Goal: Information Seeking & Learning: Learn about a topic

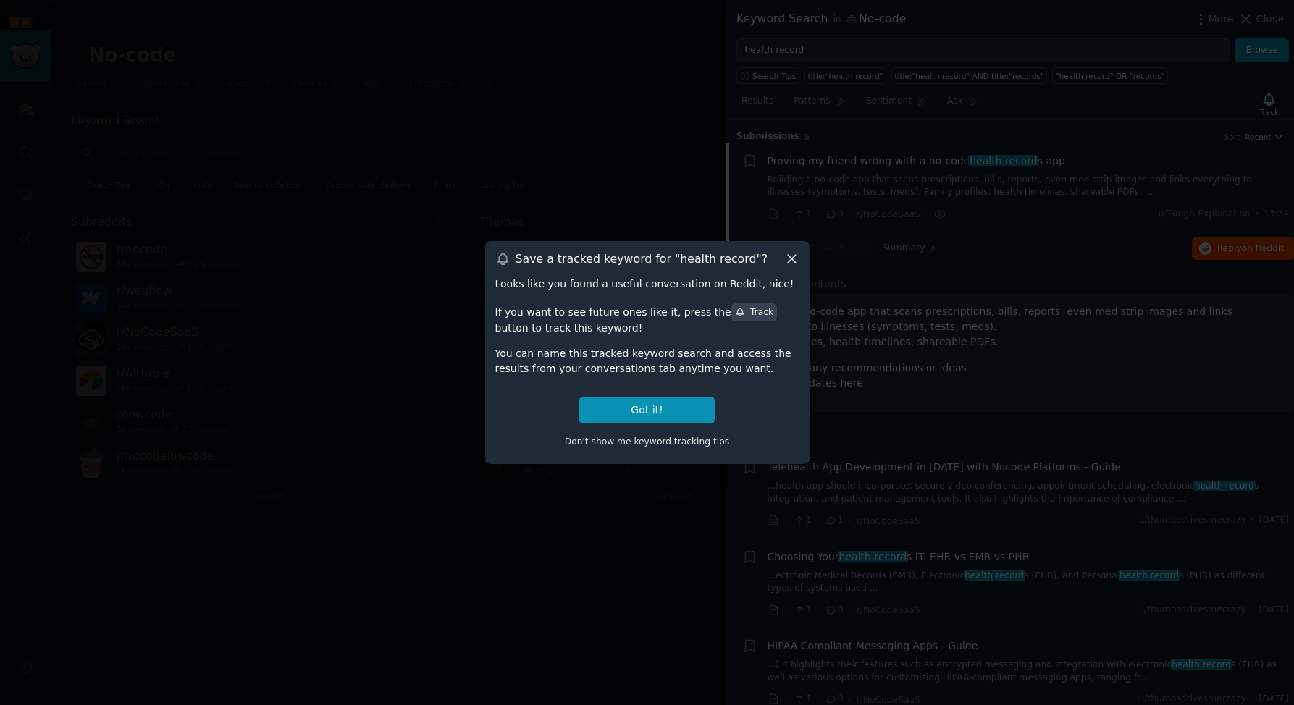
click at [792, 259] on icon at bounding box center [792, 260] width 8 height 8
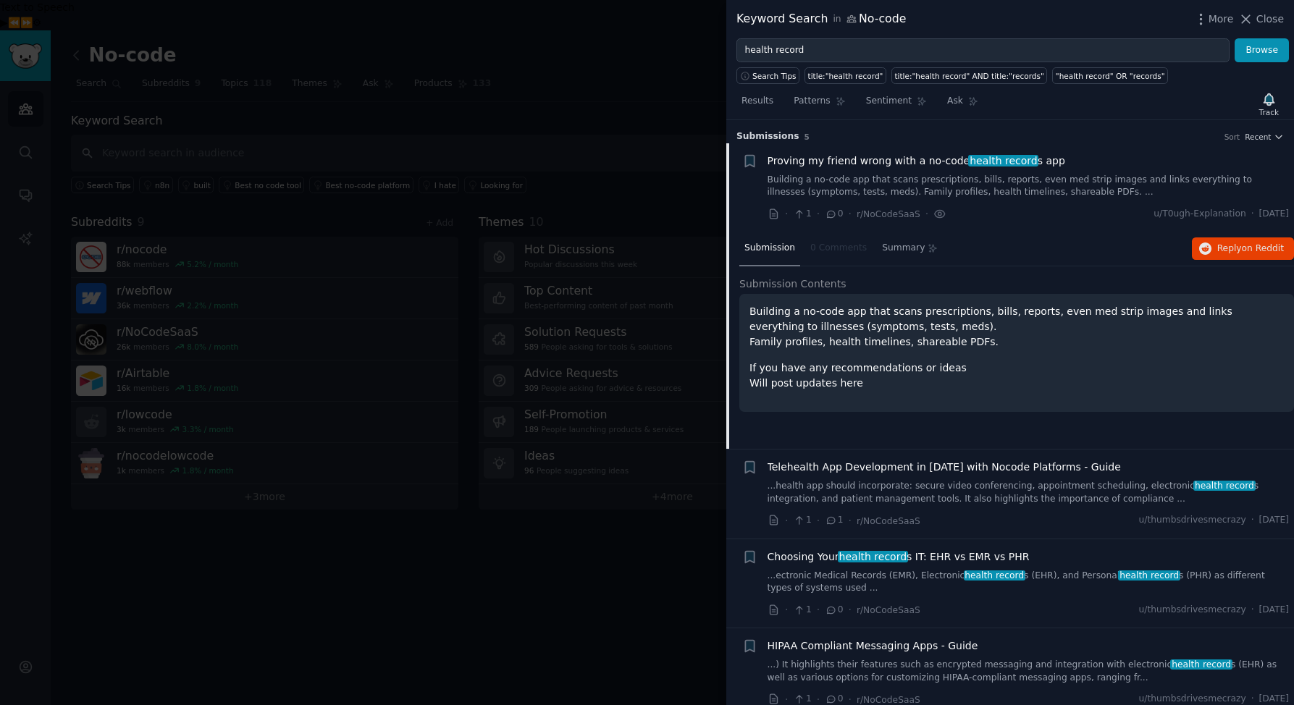
click at [997, 189] on link "Building a no-code app that scans prescriptions, bills, reports, even med strip…" at bounding box center [1028, 186] width 522 height 25
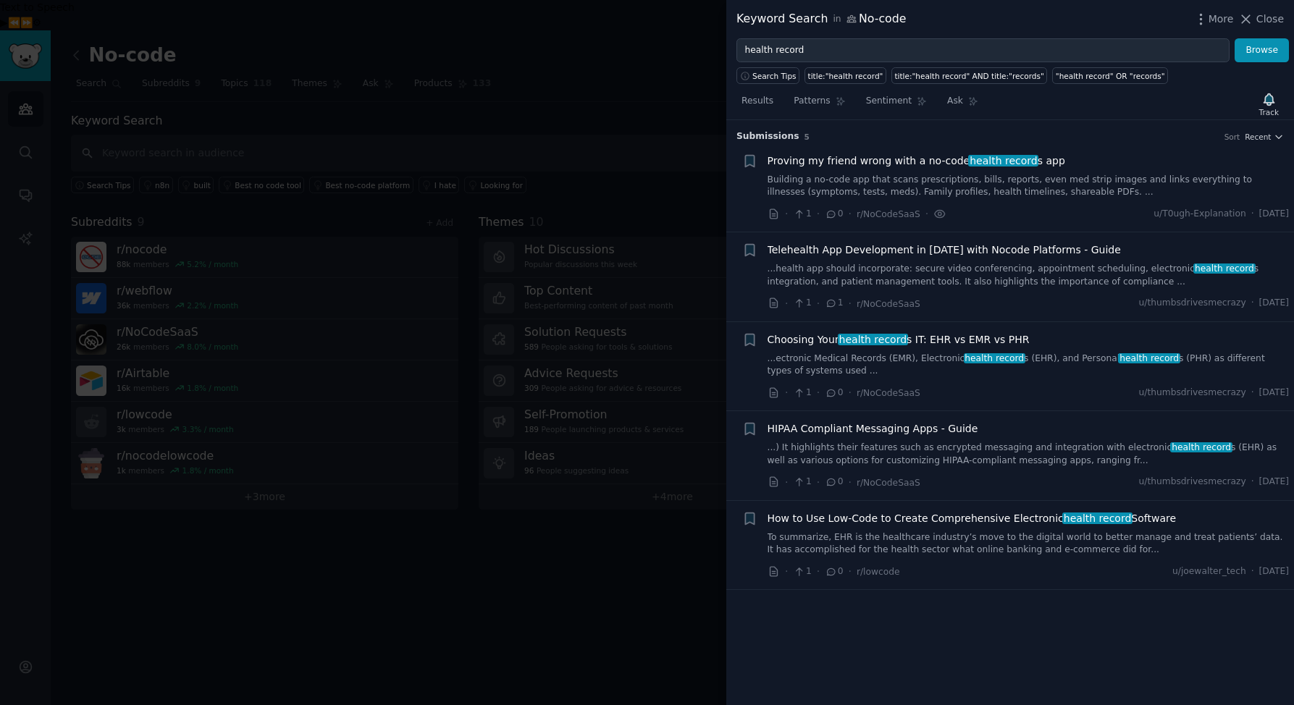
click at [1038, 176] on link "Building a no-code app that scans prescriptions, bills, reports, even med strip…" at bounding box center [1028, 186] width 522 height 25
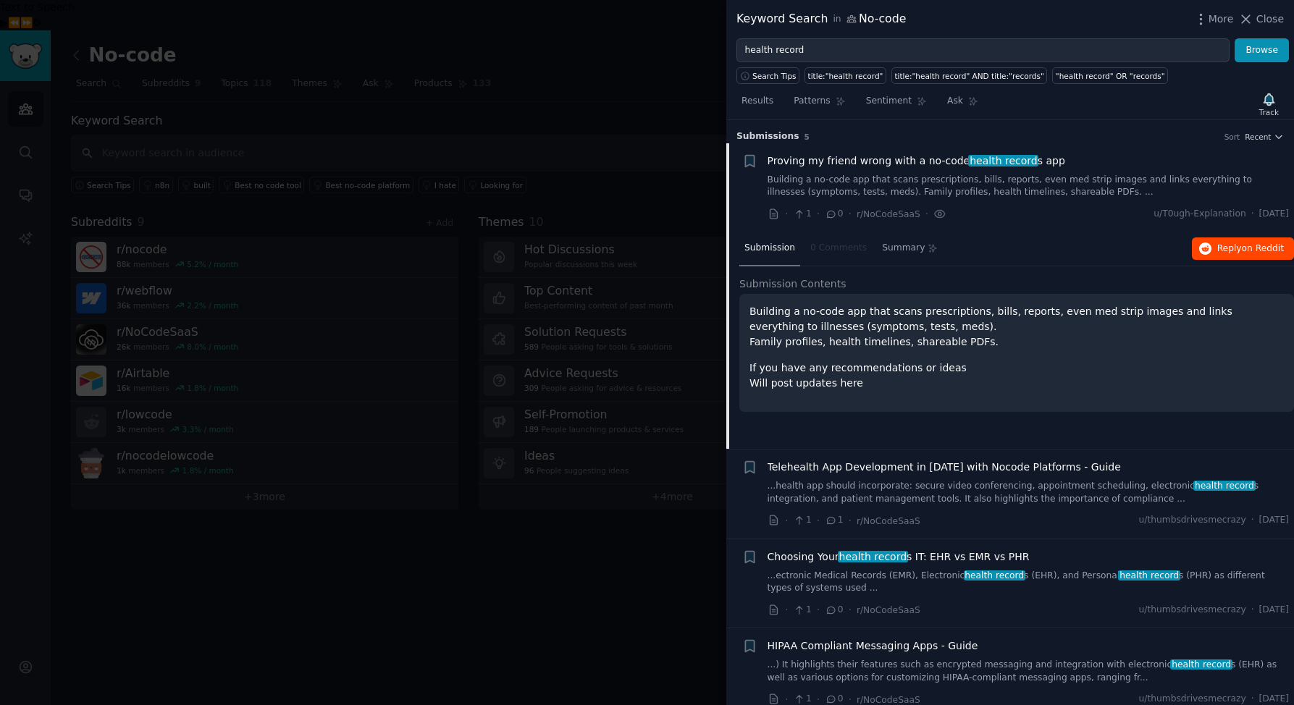
scroll to position [23, 0]
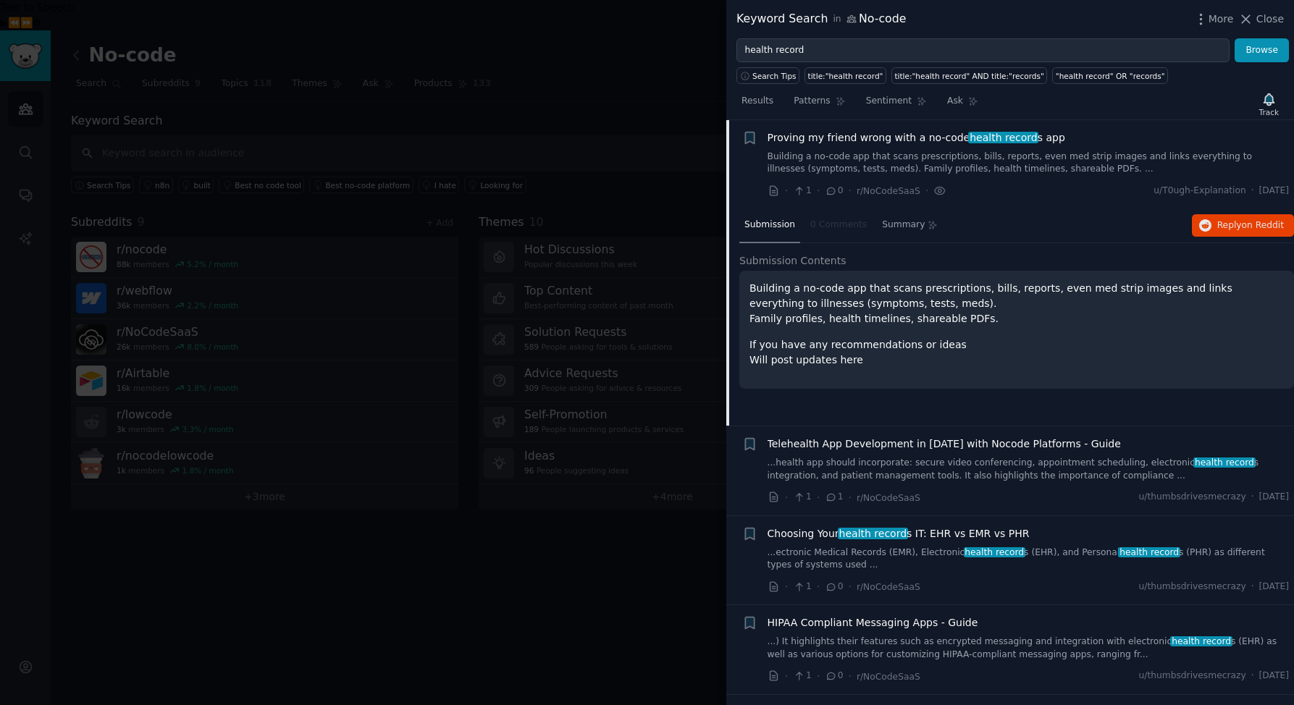
click at [852, 139] on span "Proving my friend wrong with a no-code health record s app" at bounding box center [916, 137] width 298 height 15
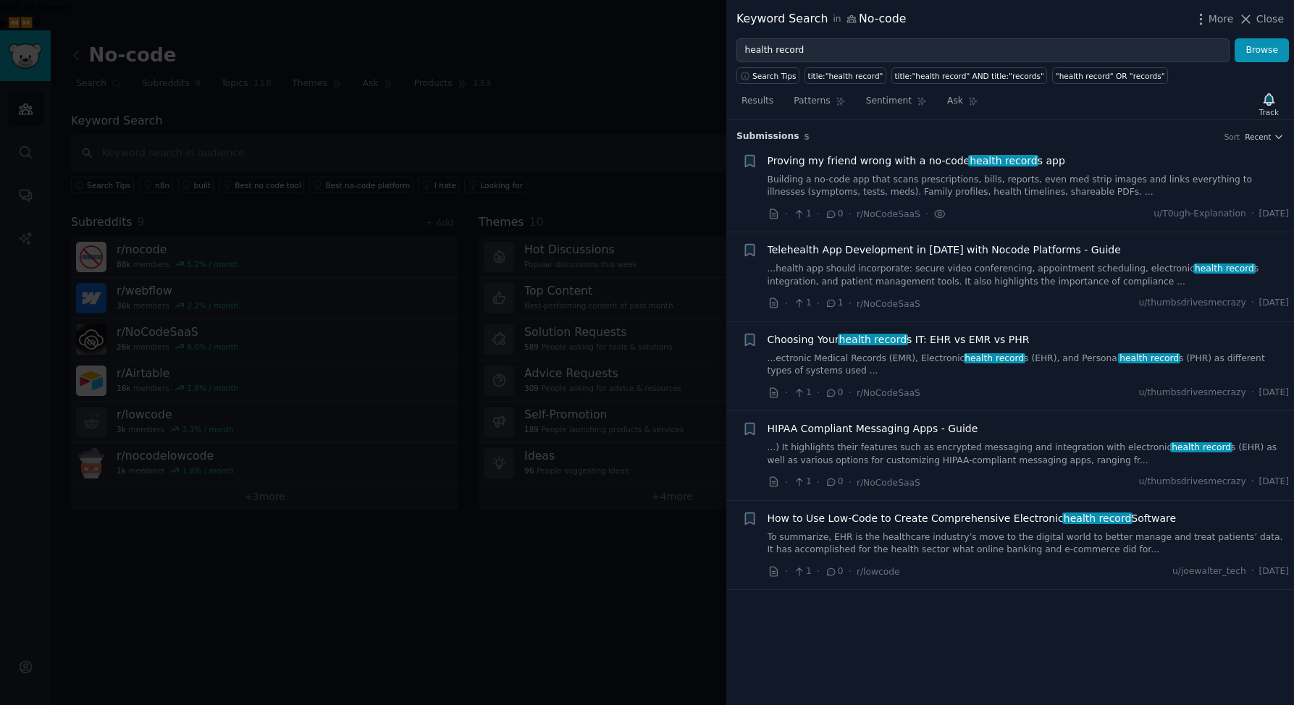
click at [851, 166] on span "Proving my friend wrong with a no-code health record s app" at bounding box center [916, 160] width 298 height 15
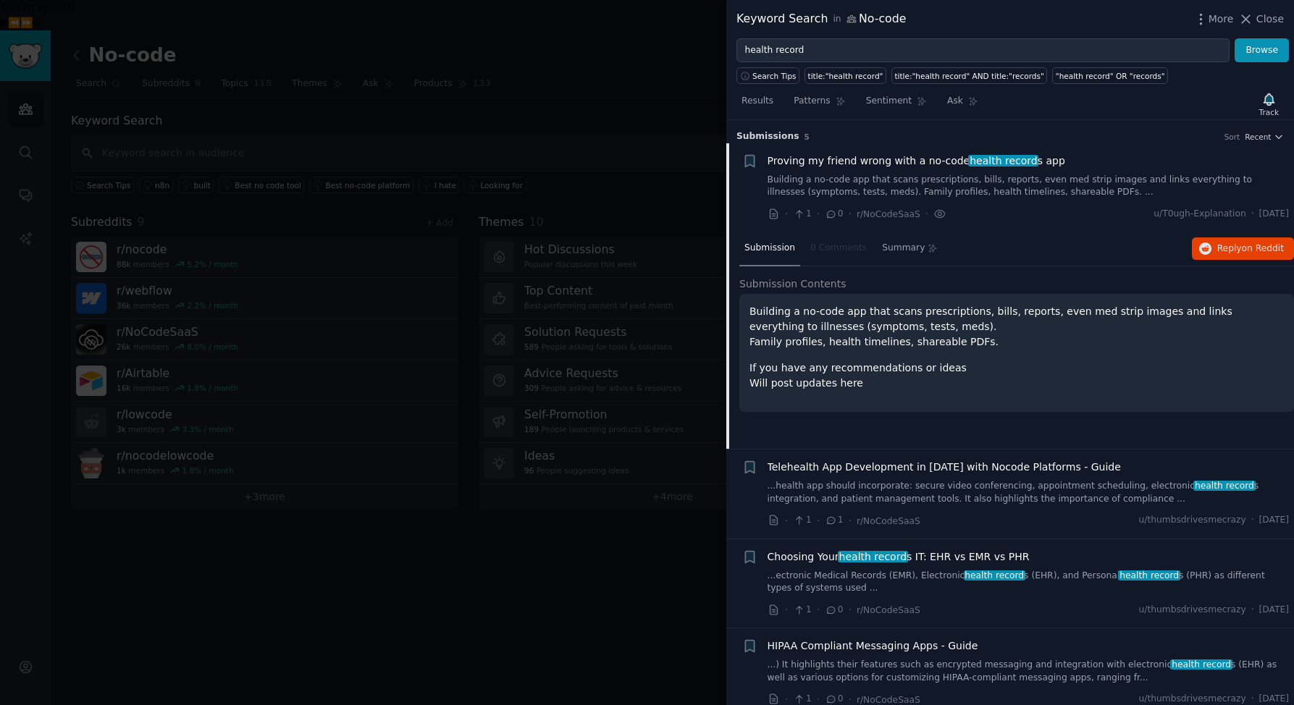
scroll to position [23, 0]
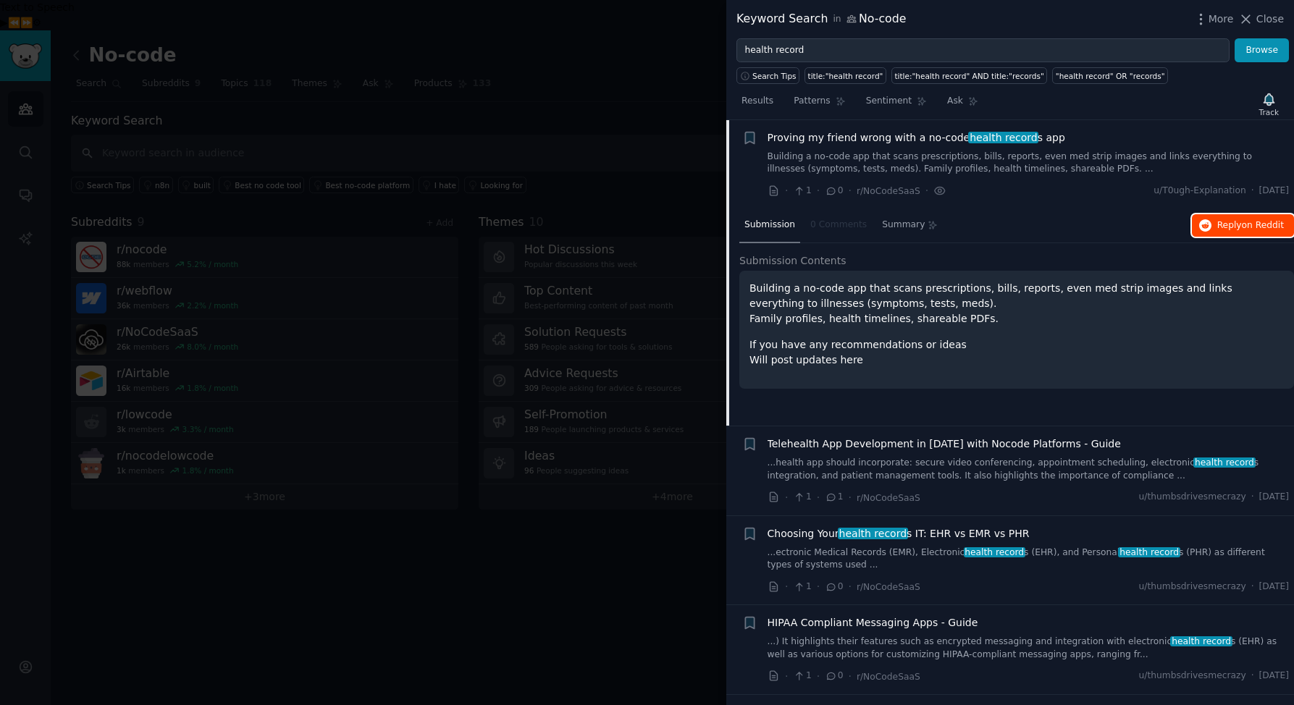
click at [1224, 223] on span "Reply on Reddit" at bounding box center [1250, 225] width 67 height 13
